Goal: Transaction & Acquisition: Purchase product/service

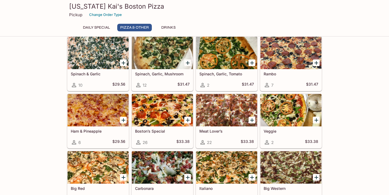
scroll to position [158, 0]
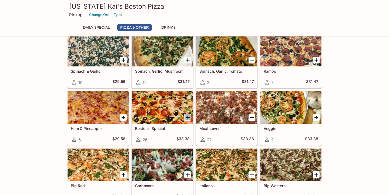
click at [186, 117] on icon "Add Boston’s Special" at bounding box center [188, 117] width 6 height 6
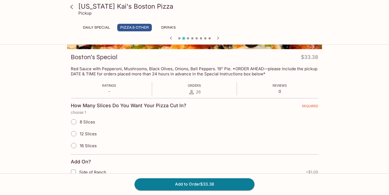
scroll to position [70, 0]
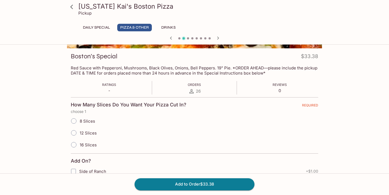
click at [74, 146] on input "16 Slices" at bounding box center [73, 144] width 11 height 11
radio input "true"
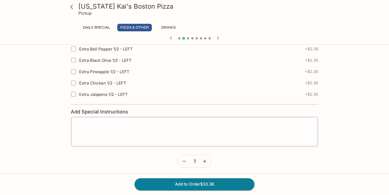
scroll to position [807, 0]
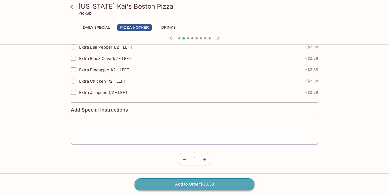
click at [201, 182] on button "Add to Order $33.38" at bounding box center [195, 184] width 120 height 12
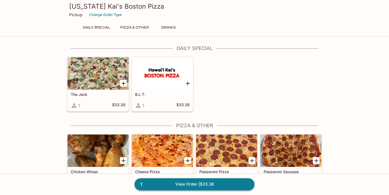
click at [214, 186] on link "1 View Order | $33.38" at bounding box center [195, 184] width 120 height 12
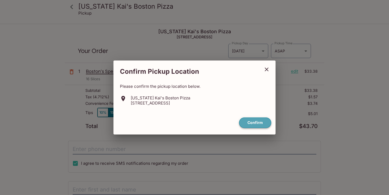
click at [253, 125] on button "Confirm" at bounding box center [255, 123] width 32 height 11
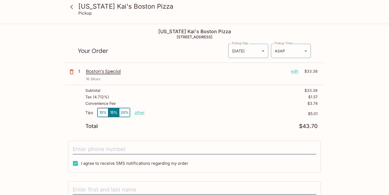
click at [142, 114] on p "other" at bounding box center [140, 112] width 10 height 5
drag, startPoint x: 181, startPoint y: 114, endPoint x: 175, endPoint y: 113, distance: 5.5
click at [140, 111] on p "other" at bounding box center [140, 112] width 10 height 5
type input "0.00"
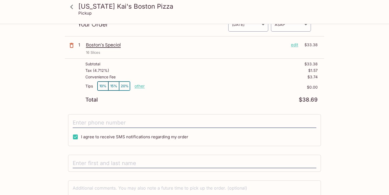
scroll to position [62, 0]
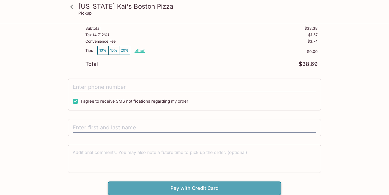
click at [168, 185] on button "Pay with Credit Card" at bounding box center [194, 189] width 173 height 14
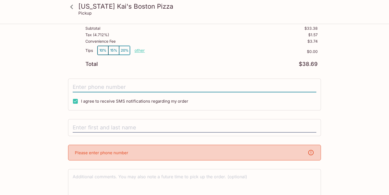
click at [100, 86] on input "tel" at bounding box center [195, 87] width 244 height 10
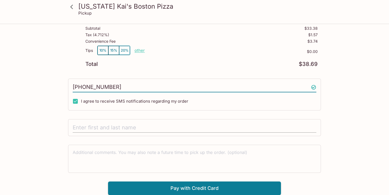
type input "[PHONE_NUMBER]"
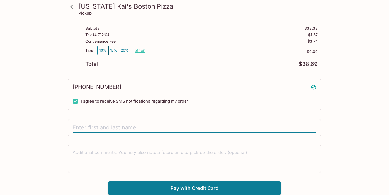
click at [89, 125] on input "text" at bounding box center [195, 128] width 244 height 10
type input "[PERSON_NAME]"
click at [137, 185] on button "Pay with Credit Card" at bounding box center [194, 189] width 173 height 14
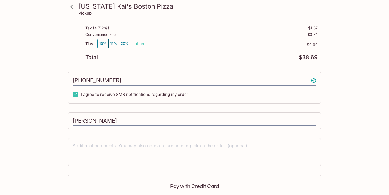
scroll to position [143, 0]
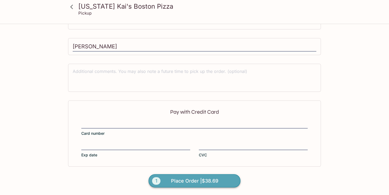
click at [193, 180] on span "Place Order | $38.69" at bounding box center [194, 181] width 47 height 9
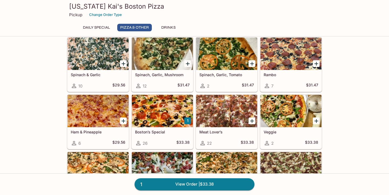
scroll to position [155, 0]
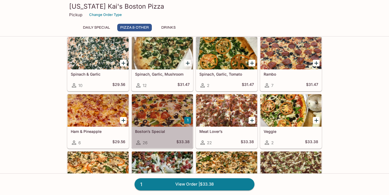
click at [180, 123] on div at bounding box center [162, 110] width 61 height 32
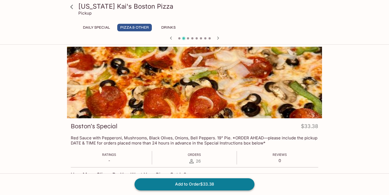
click at [180, 183] on button "Add to Order $33.38" at bounding box center [195, 184] width 120 height 12
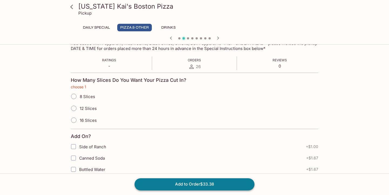
scroll to position [95, 0]
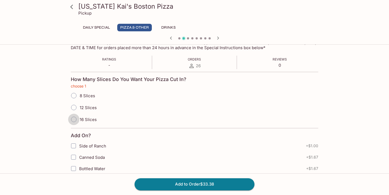
click at [73, 119] on input "16 Slices" at bounding box center [73, 119] width 11 height 11
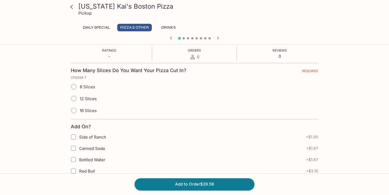
scroll to position [105, 0]
click at [73, 109] on input "16 Slices" at bounding box center [73, 110] width 11 height 11
radio input "true"
